Goal: Transaction & Acquisition: Purchase product/service

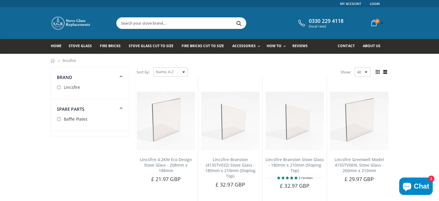
click at [185, 74] on div "Sort by: Featured Best Selling Name, A-Z Name, Z-A Price, low to high Price, hi…" at bounding box center [161, 72] width 51 height 10
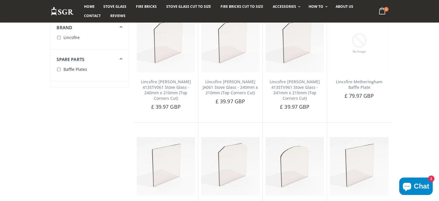
scroll to position [404, 0]
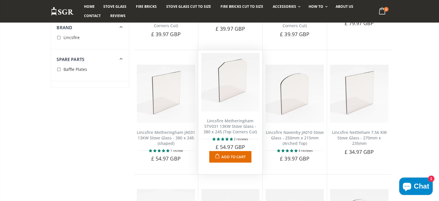
click at [226, 99] on img at bounding box center [230, 82] width 58 height 58
